Goal: Task Accomplishment & Management: Use online tool/utility

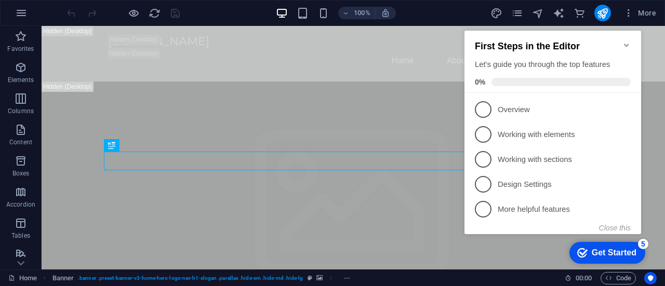
click at [609, 248] on div "Get Started" at bounding box center [613, 252] width 45 height 9
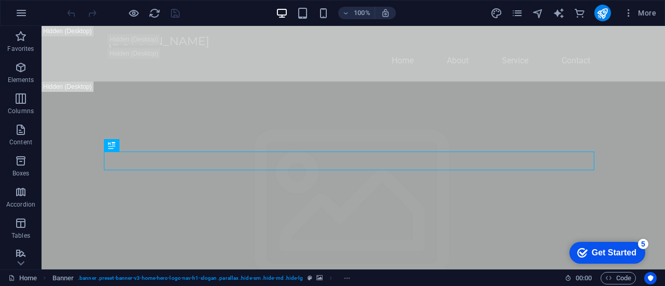
click at [609, 248] on div "Get Started" at bounding box center [613, 252] width 45 height 9
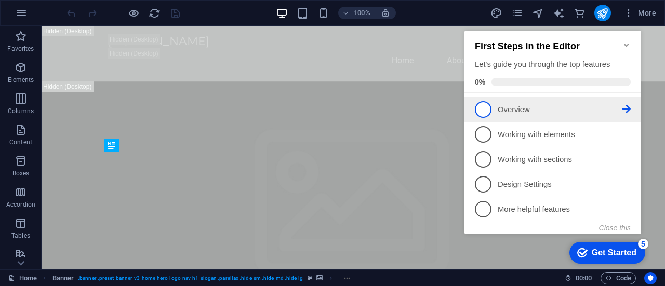
click at [482, 113] on span "1" at bounding box center [483, 109] width 17 height 17
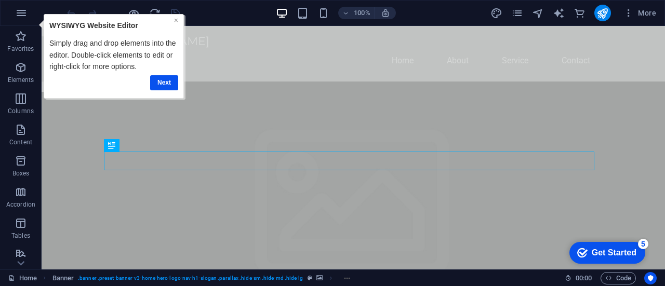
click at [176, 16] on link "×" at bounding box center [176, 20] width 4 height 8
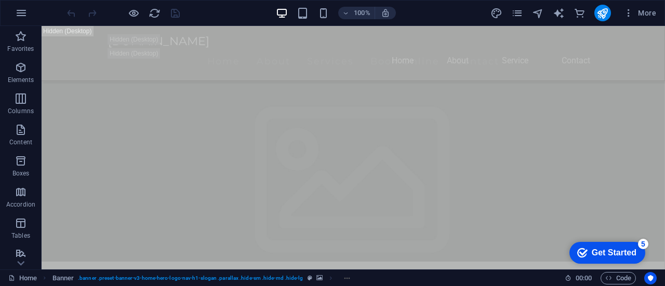
drag, startPoint x: 661, startPoint y: 36, endPoint x: 703, endPoint y: 48, distance: 43.7
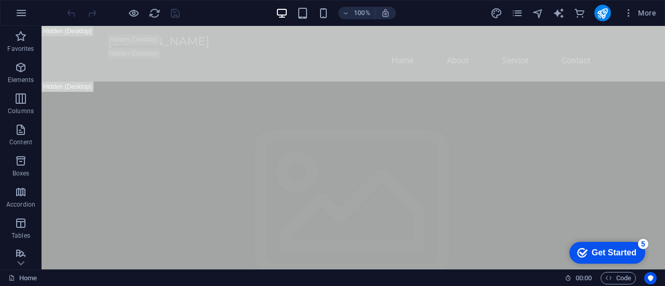
click at [609, 252] on div "Get Started" at bounding box center [613, 252] width 45 height 9
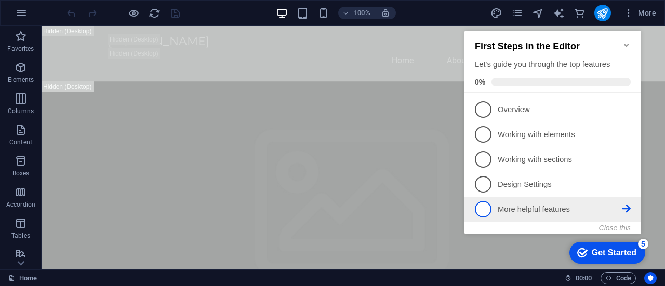
click at [487, 209] on span "5" at bounding box center [483, 209] width 17 height 17
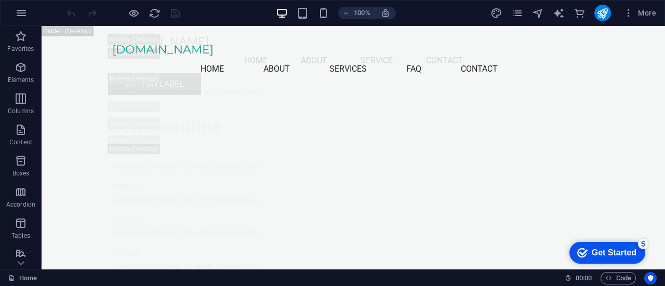
scroll to position [11103, 0]
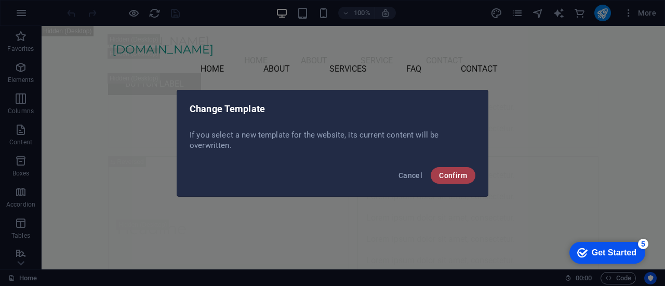
click at [460, 176] on span "Confirm" at bounding box center [453, 175] width 28 height 8
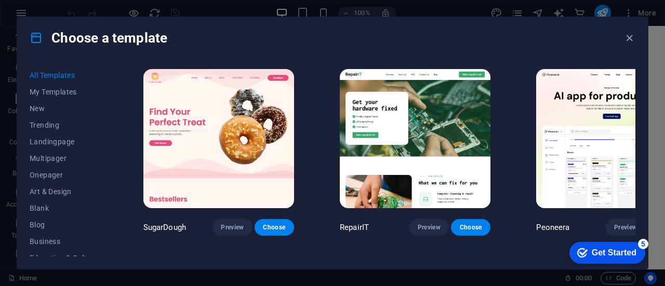
drag, startPoint x: 659, startPoint y: 211, endPoint x: 663, endPoint y: 223, distance: 12.0
click at [0, 0] on div "Choose a template All Templates My Templates New Trending Landingpage Multipage…" at bounding box center [0, 0] width 0 height 0
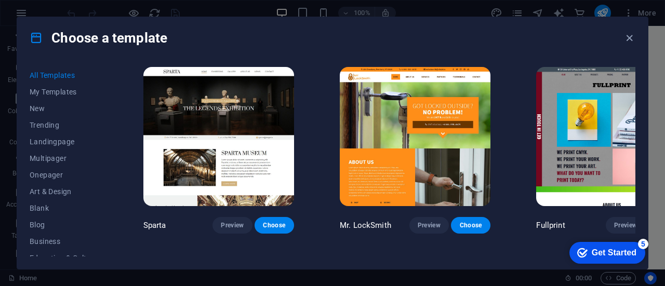
scroll to position [6355, 0]
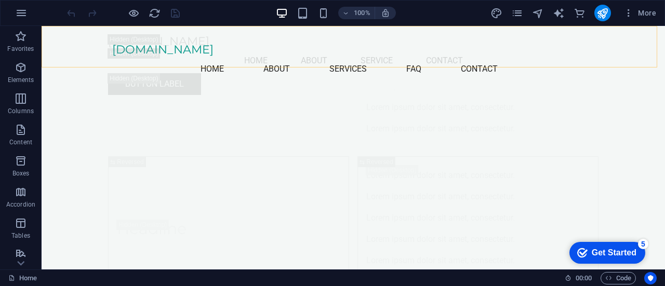
click at [158, 56] on div "[DOMAIN_NAME] Menu Home About Service Contact Button label" at bounding box center [353, 64] width 623 height 77
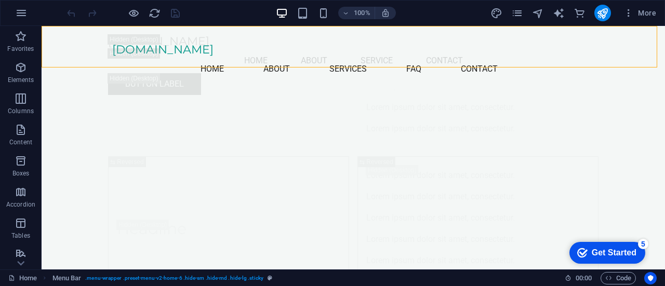
click at [158, 56] on div "[DOMAIN_NAME] Menu Home About Service Contact Button label" at bounding box center [353, 64] width 623 height 77
select select "header"
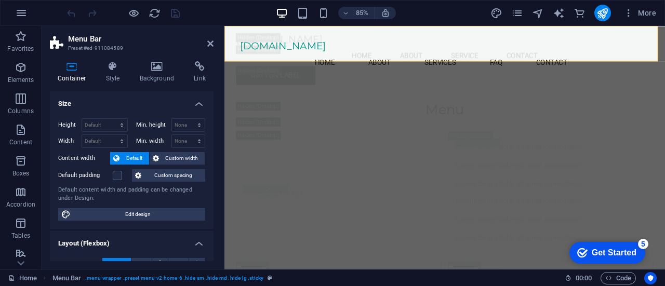
scroll to position [11114, 0]
